Goal: Task Accomplishment & Management: Manage account settings

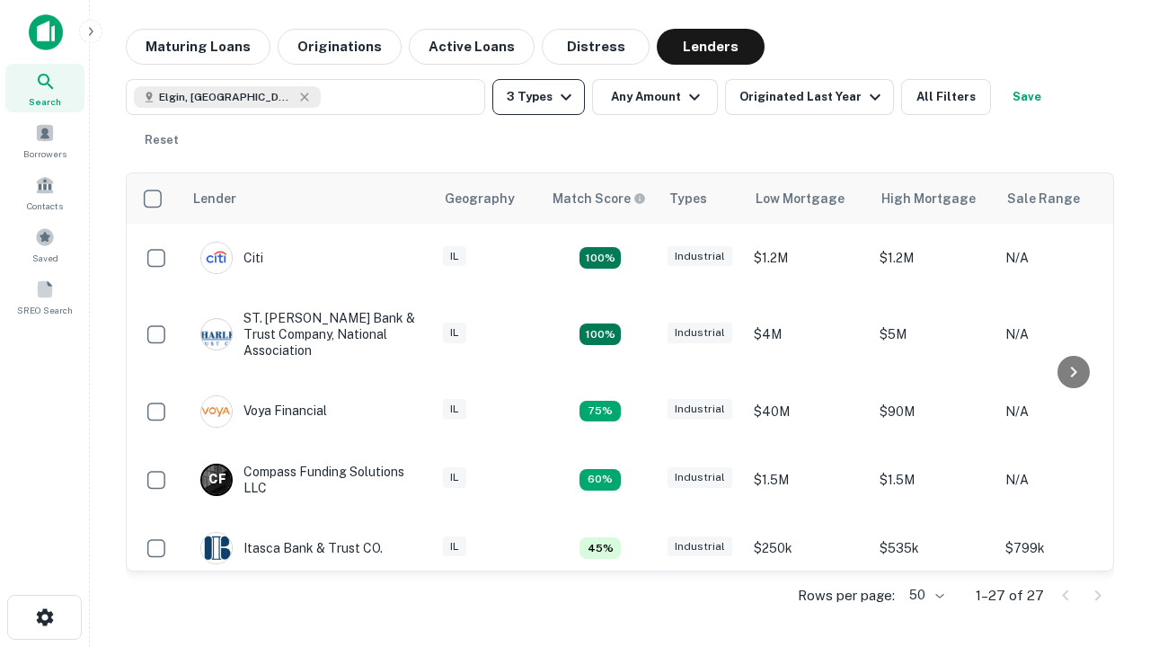
click at [538, 97] on button "3 Types" at bounding box center [539, 97] width 93 height 36
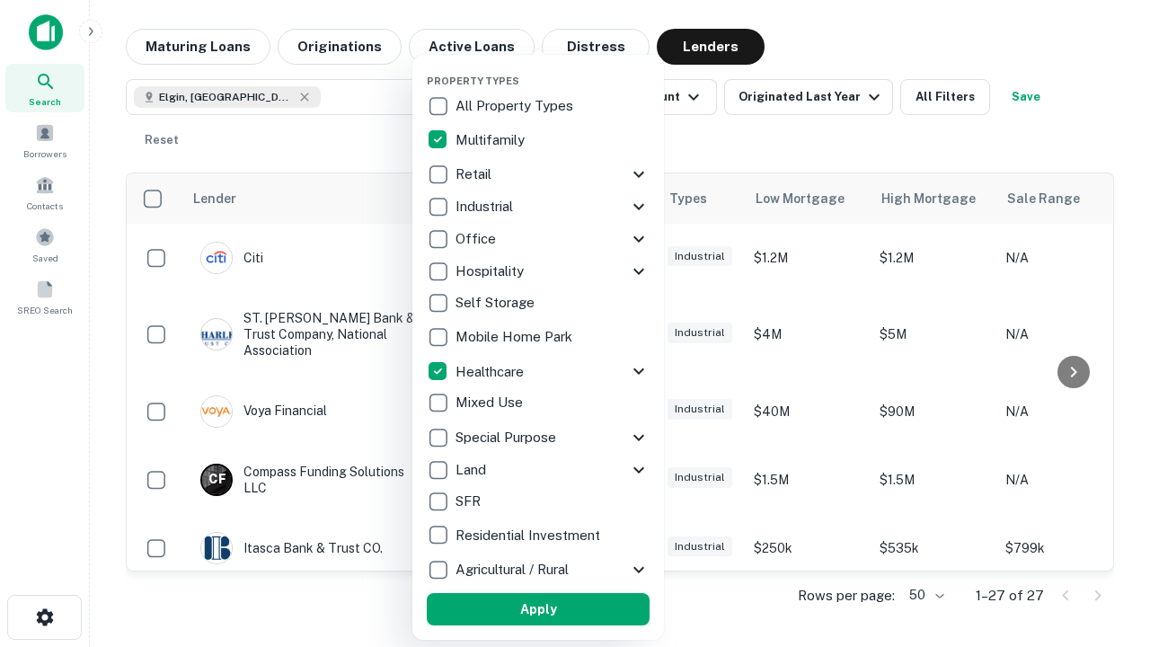
click at [538, 609] on button "Apply" at bounding box center [538, 609] width 223 height 32
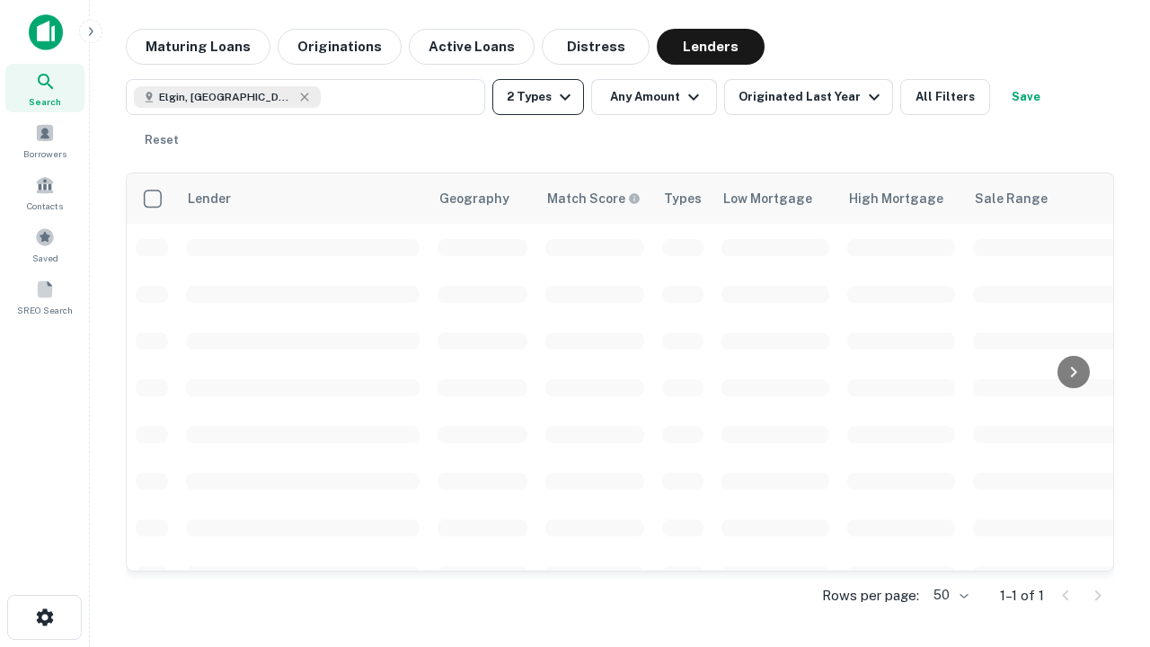
click at [538, 97] on button "2 Types" at bounding box center [539, 97] width 92 height 36
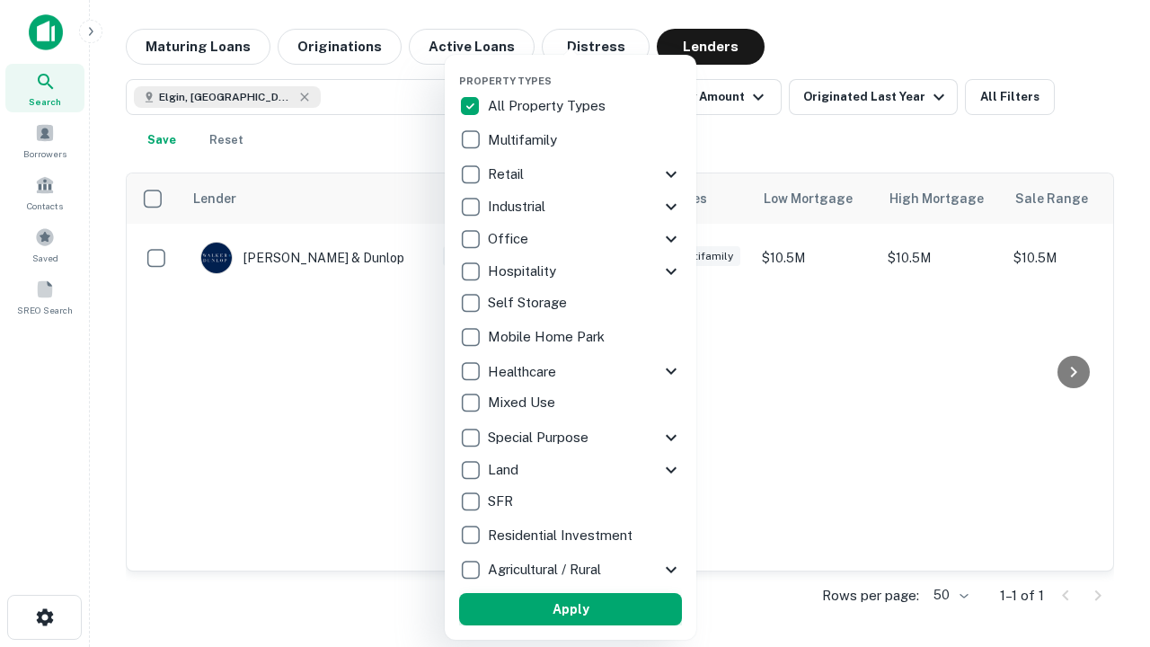
click at [571, 609] on button "Apply" at bounding box center [570, 609] width 223 height 32
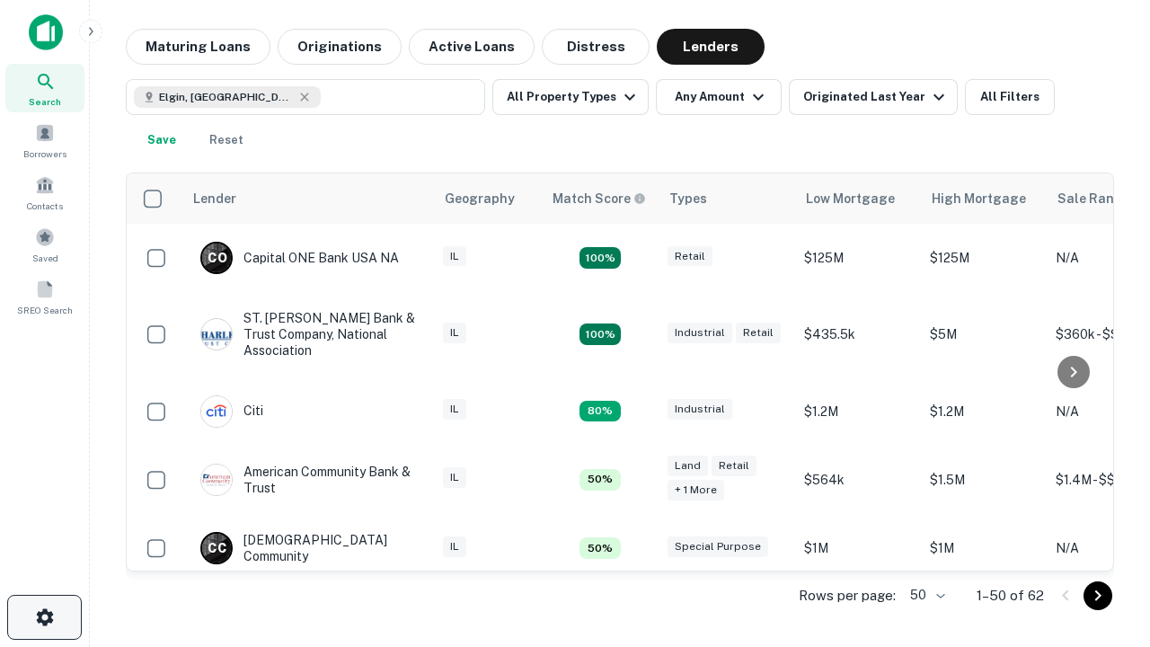
click at [44, 617] on icon "button" at bounding box center [45, 618] width 22 height 22
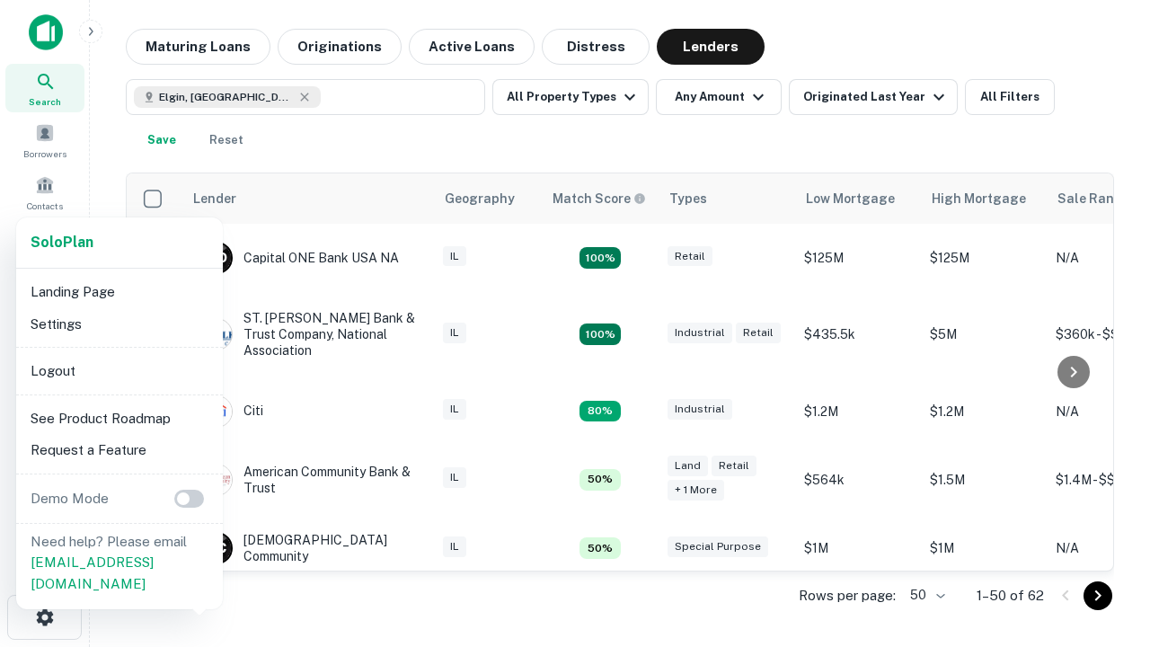
click at [119, 370] on li "Logout" at bounding box center [119, 371] width 192 height 32
